Goal: Check status: Check status

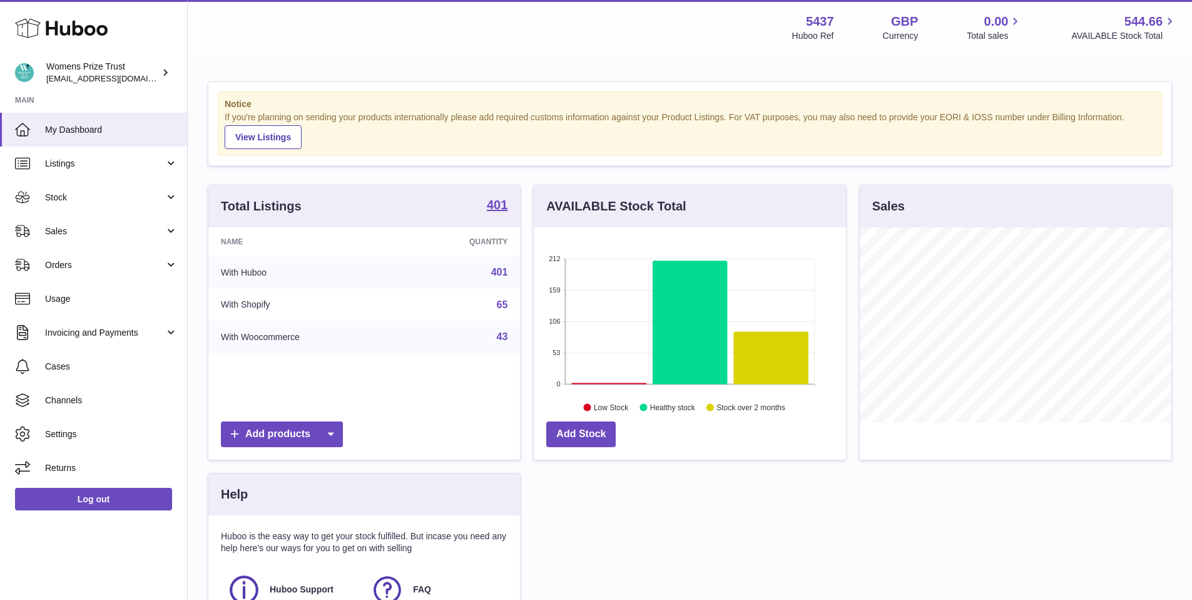
scroll to position [195, 312]
click at [77, 231] on span "Sales" at bounding box center [105, 231] width 120 height 12
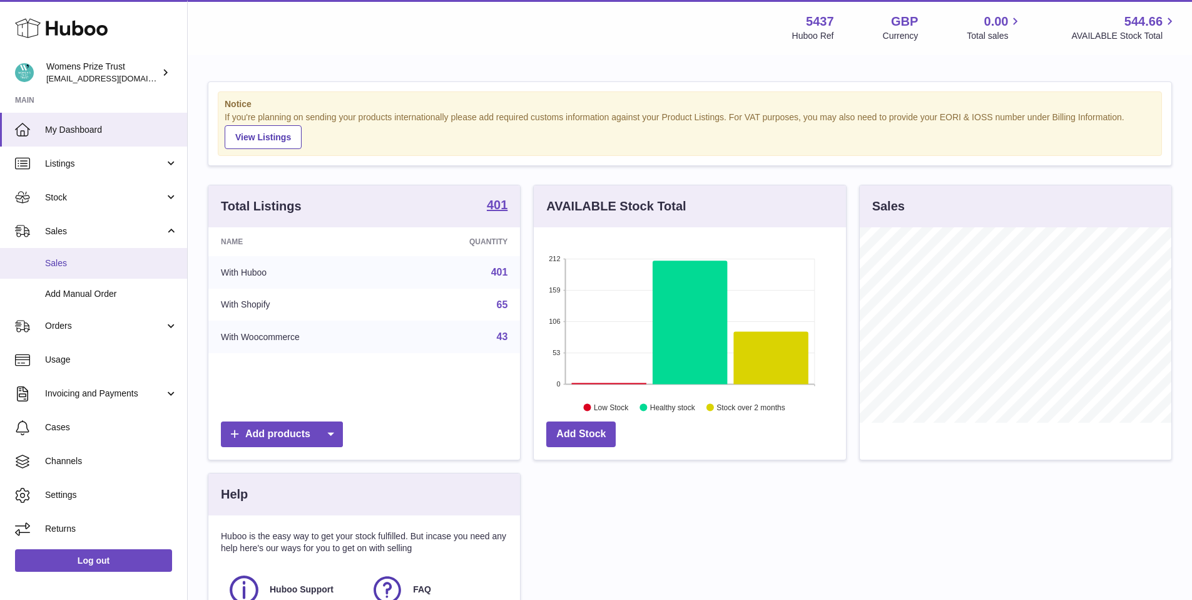
click at [79, 270] on link "Sales" at bounding box center [93, 263] width 187 height 31
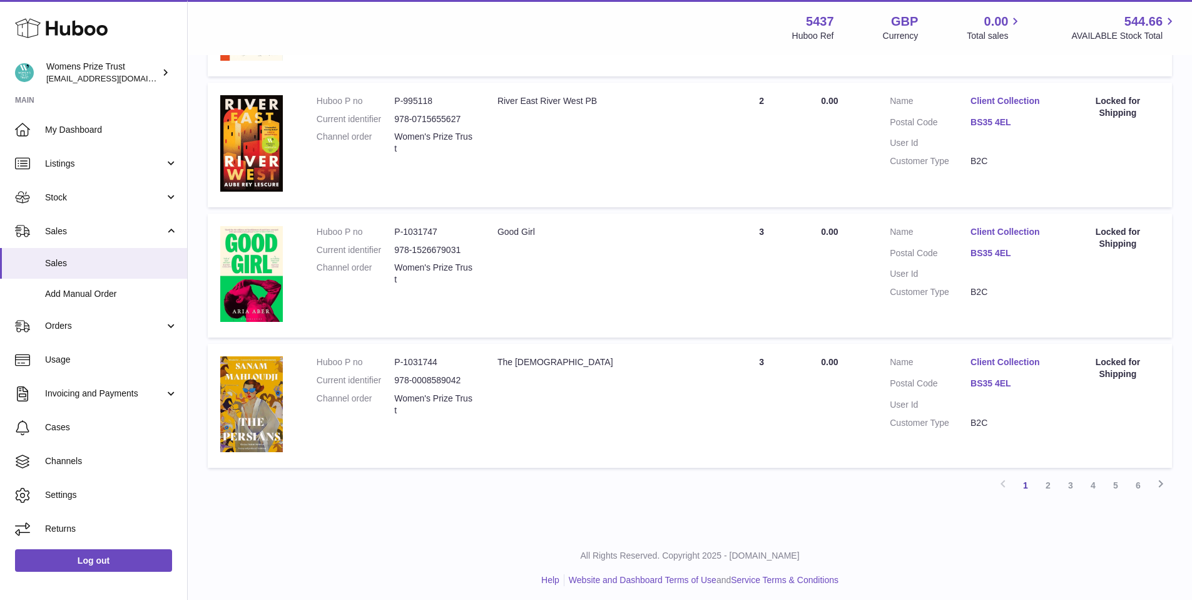
scroll to position [1092, 0]
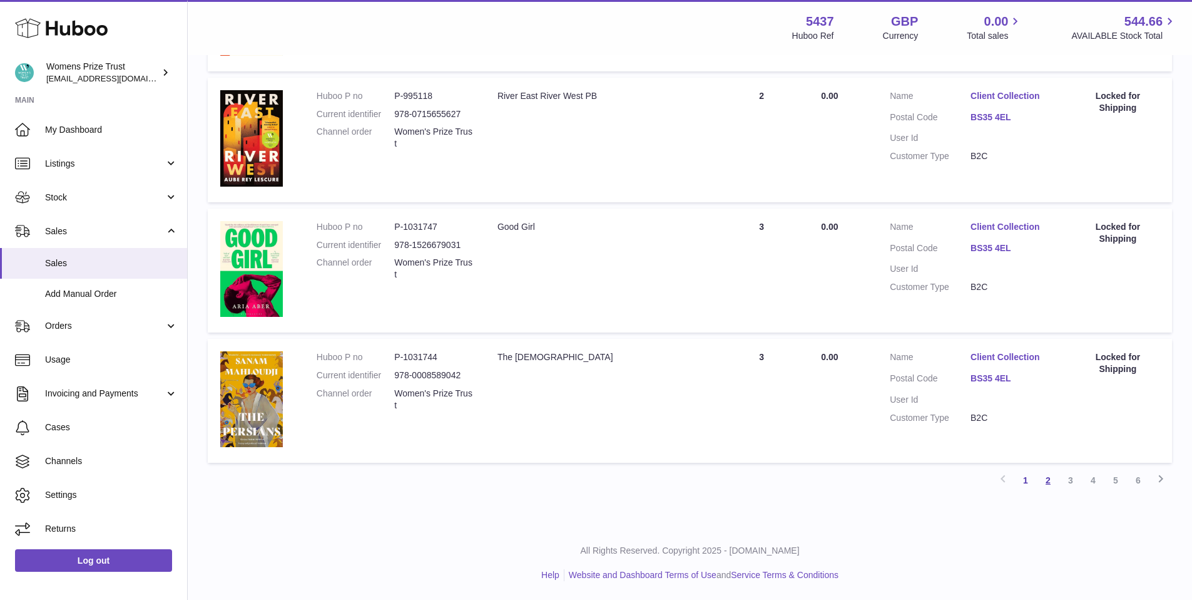
click at [1044, 489] on link "2" at bounding box center [1048, 480] width 23 height 23
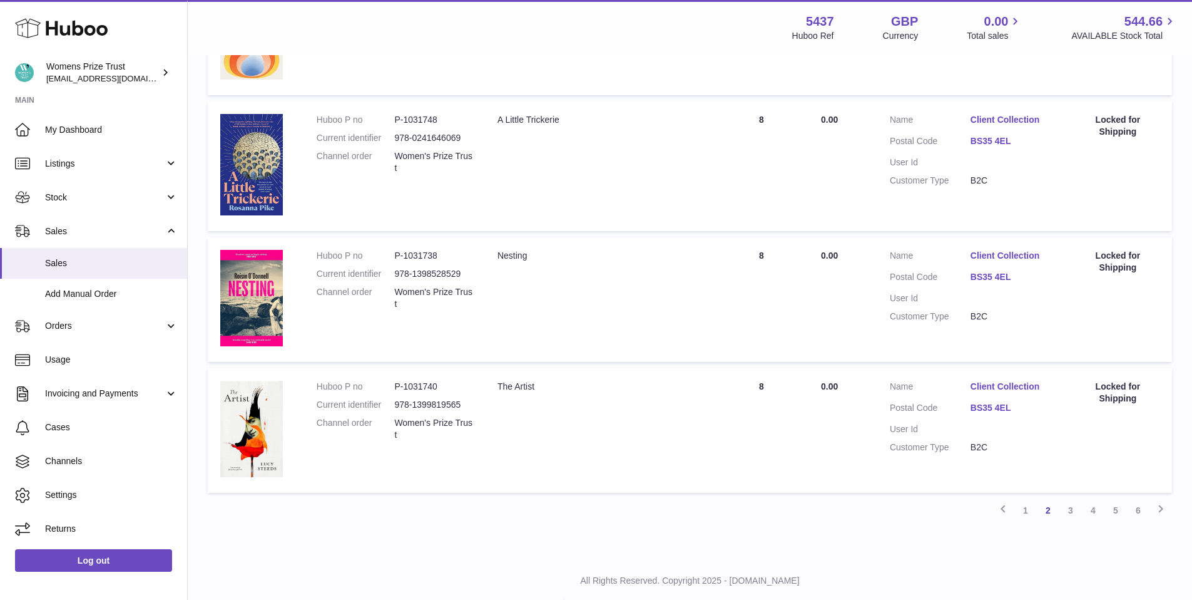
scroll to position [1152, 0]
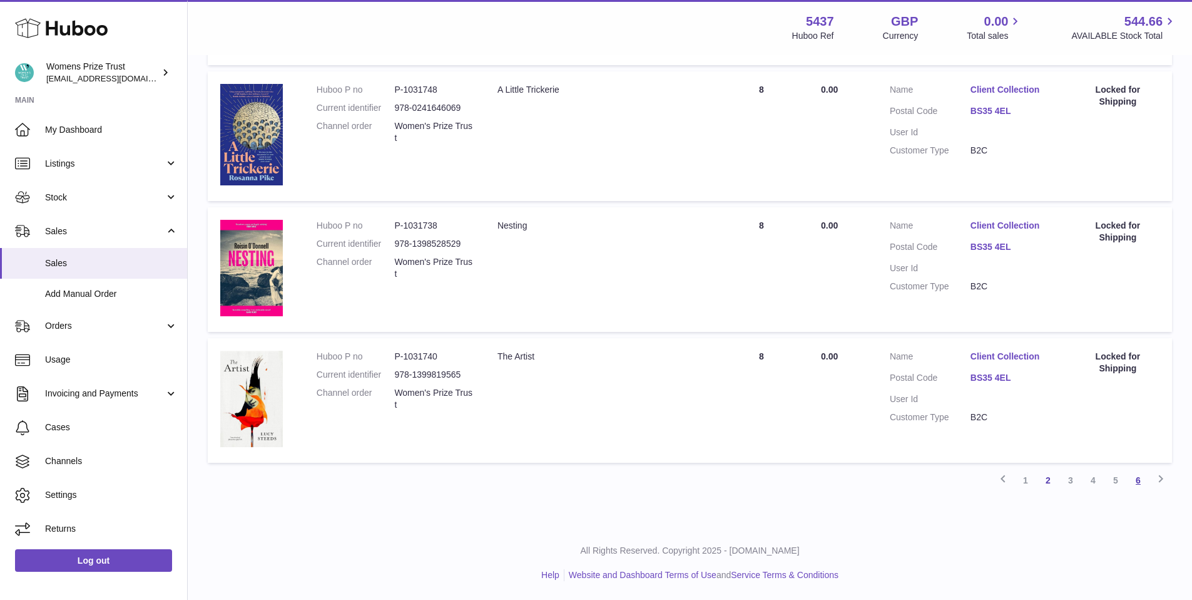
click at [1137, 477] on link "6" at bounding box center [1138, 480] width 23 height 23
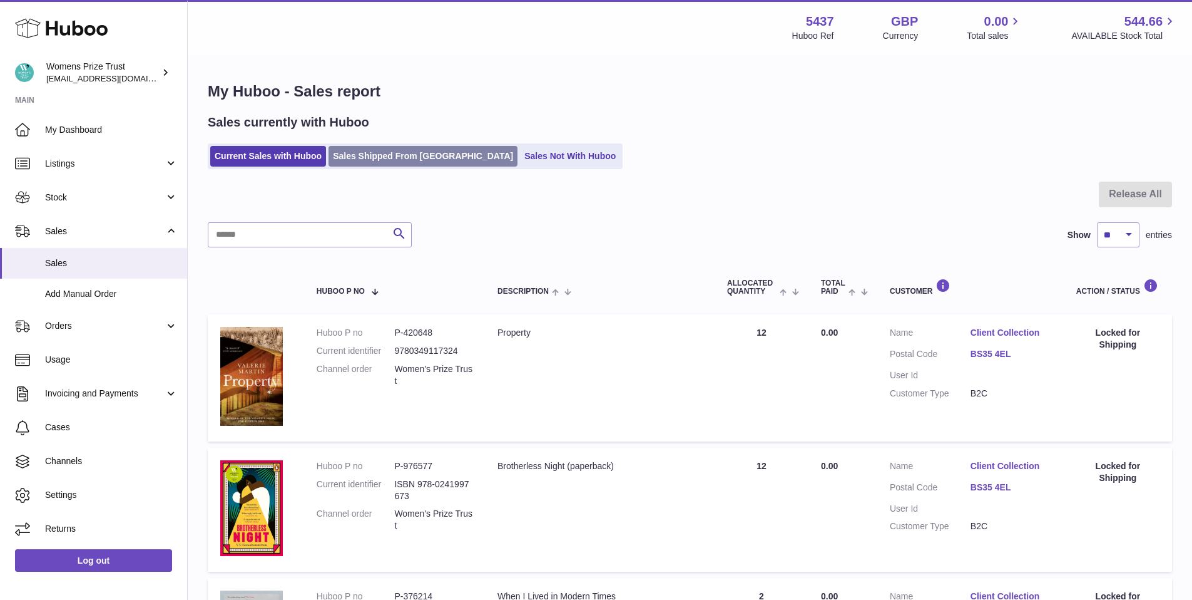
click at [369, 147] on link "Sales Shipped From [GEOGRAPHIC_DATA]" at bounding box center [423, 156] width 189 height 21
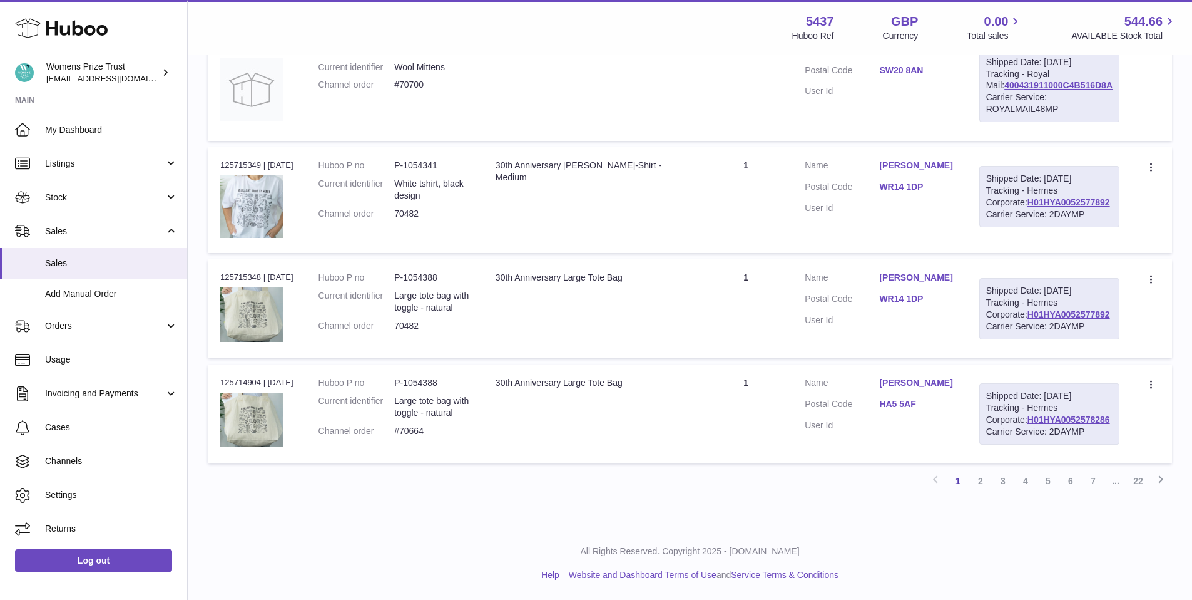
scroll to position [1006, 0]
click at [1025, 488] on link "4" at bounding box center [1026, 480] width 23 height 23
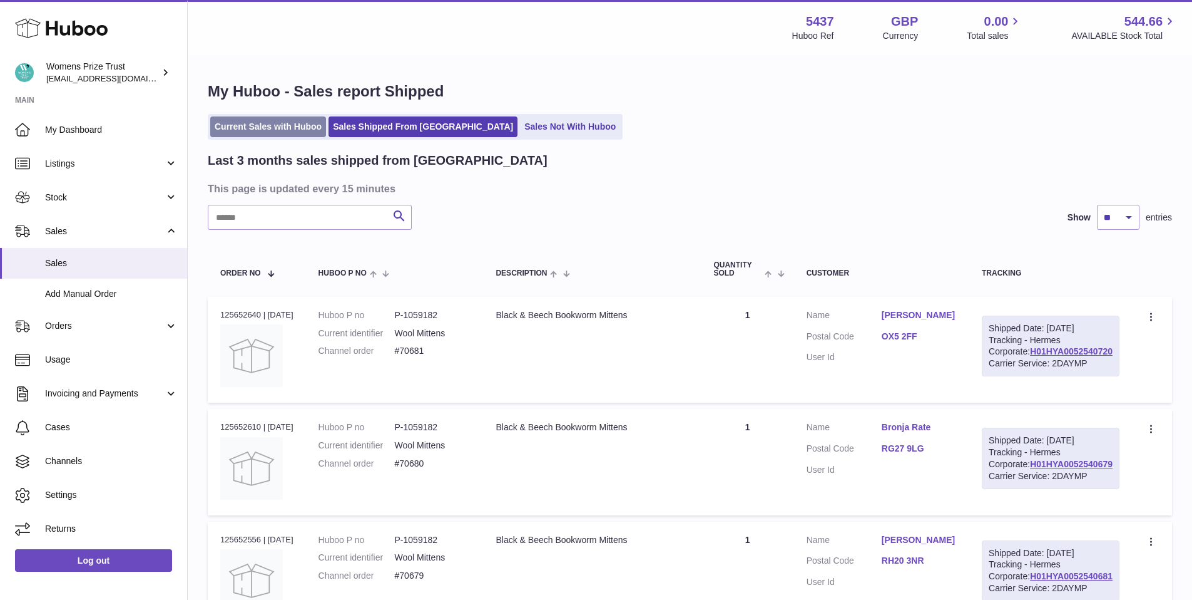
click at [288, 132] on link "Current Sales with Huboo" at bounding box center [268, 126] width 116 height 21
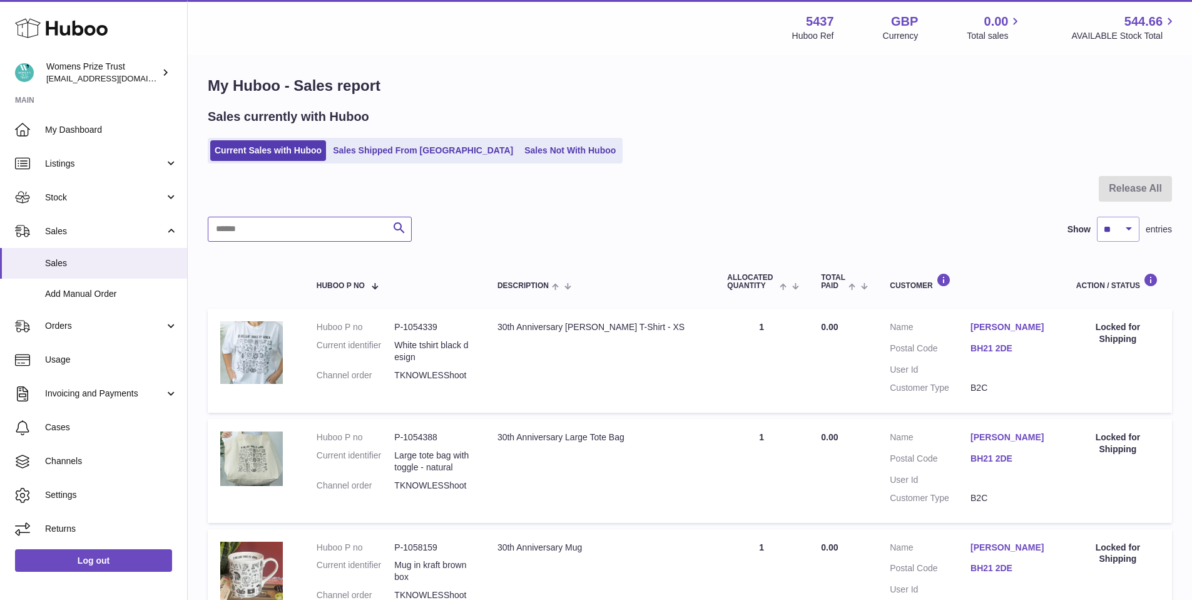
click at [312, 235] on input "text" at bounding box center [310, 229] width 204 height 25
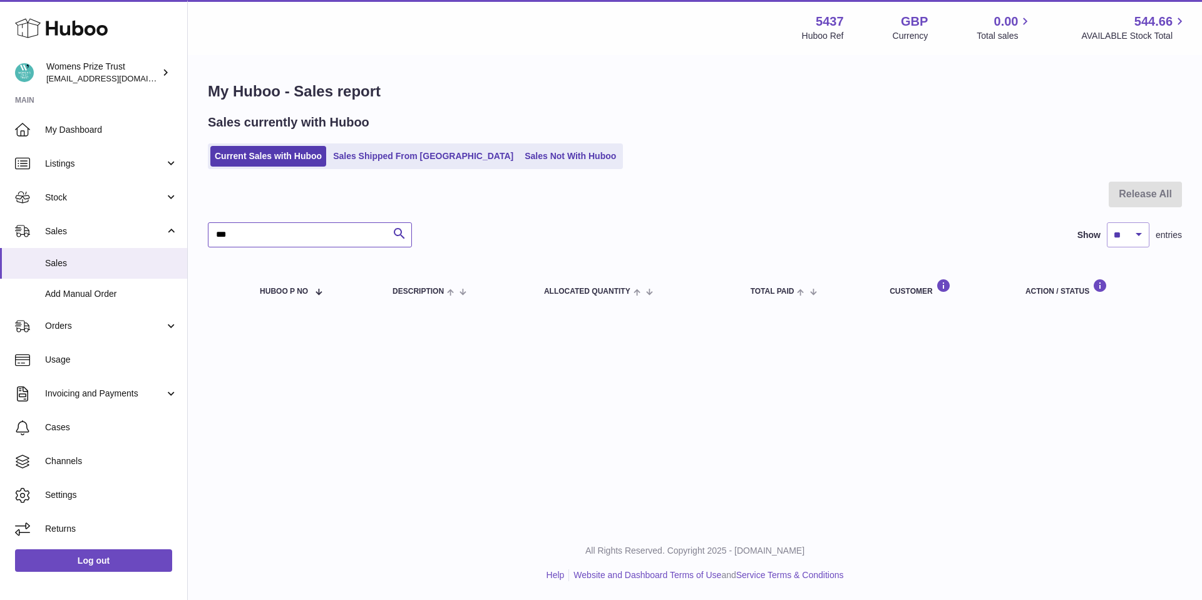
type input "***"
click at [398, 157] on link "Sales Shipped From [GEOGRAPHIC_DATA]" at bounding box center [423, 156] width 189 height 21
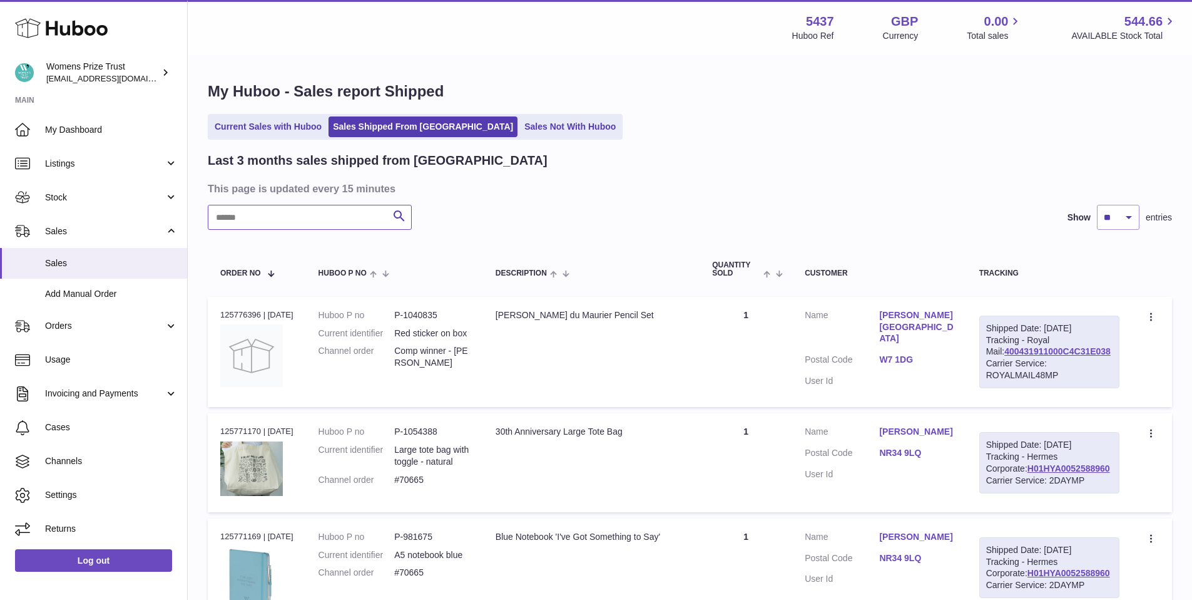
click at [319, 222] on input "text" at bounding box center [310, 217] width 204 height 25
type input "***"
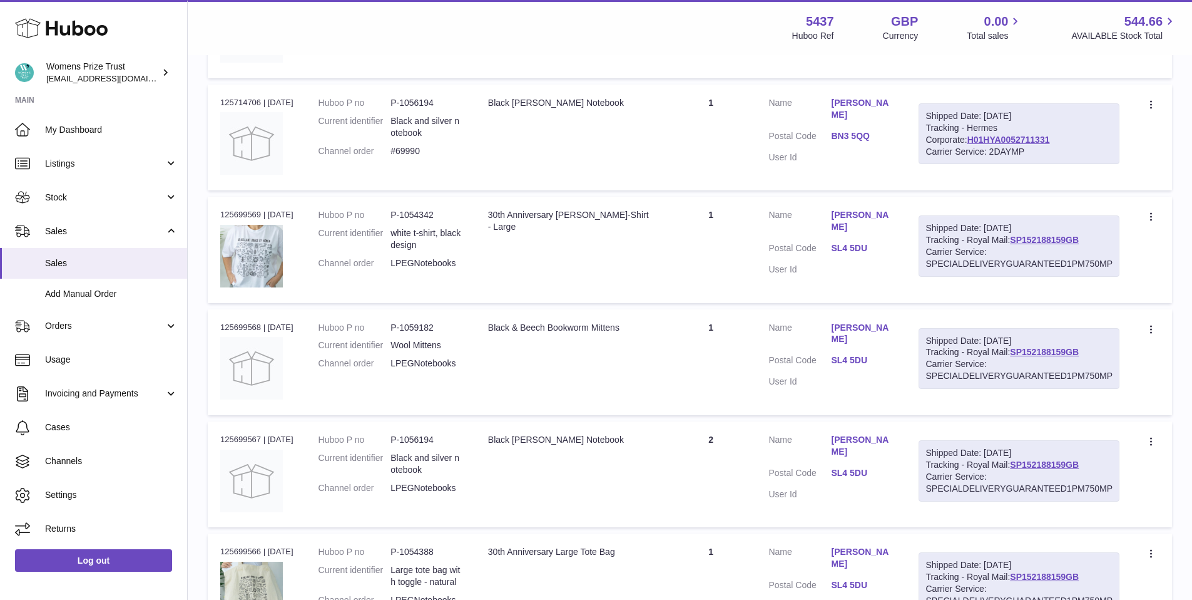
scroll to position [786, 0]
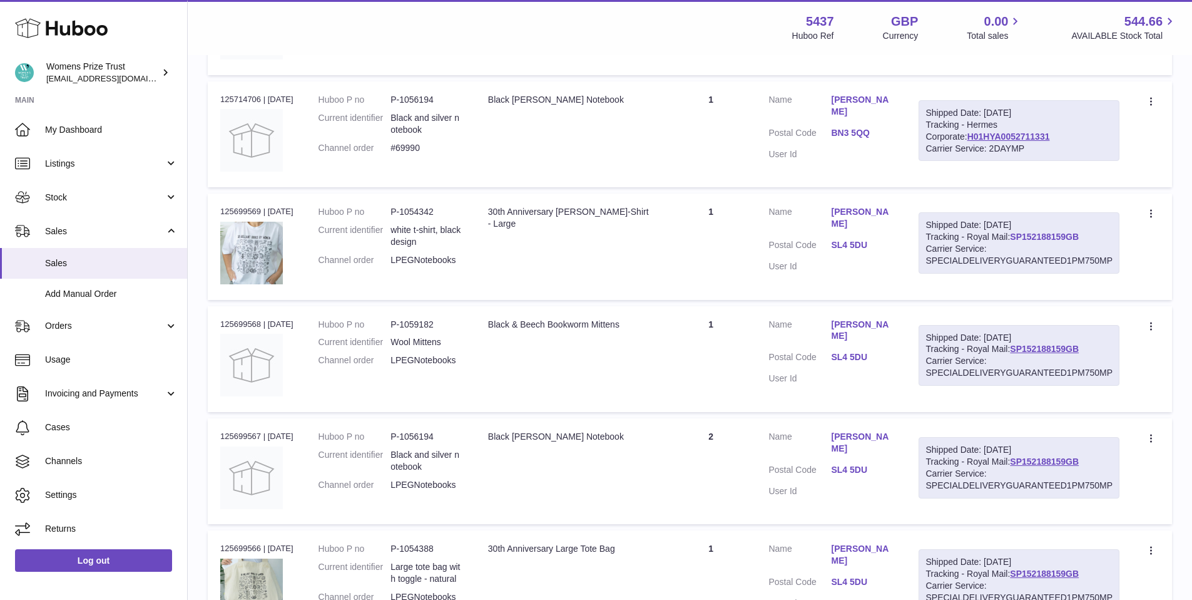
click at [1057, 236] on link "SP152188159GB" at bounding box center [1044, 237] width 69 height 10
